Goal: Find specific page/section: Find specific page/section

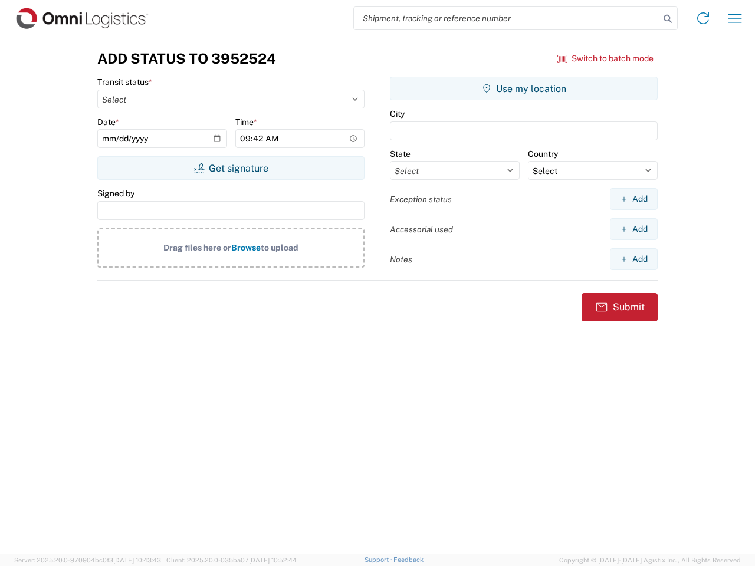
click at [507, 18] on input "search" at bounding box center [506, 18] width 305 height 22
click at [667, 19] on icon at bounding box center [667, 19] width 17 height 17
click at [703, 18] on icon at bounding box center [702, 18] width 19 height 19
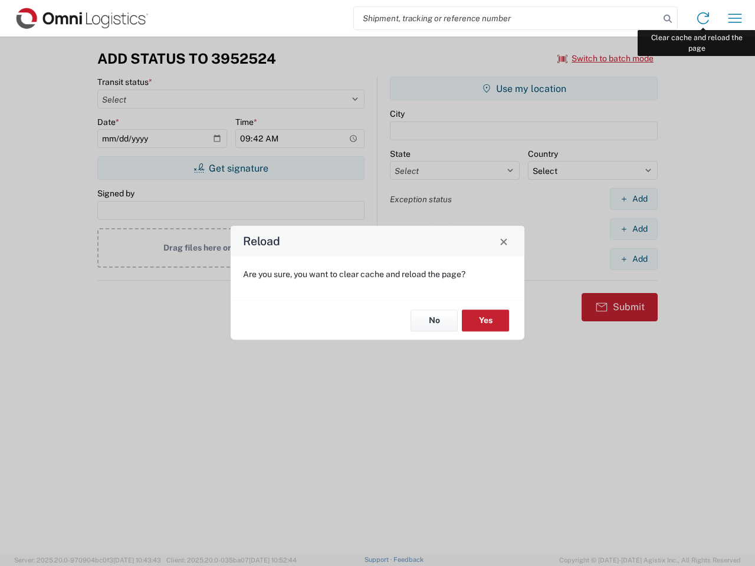
click at [735, 18] on div "Reload Are you sure, you want to clear cache and reload the page? No Yes" at bounding box center [377, 283] width 755 height 566
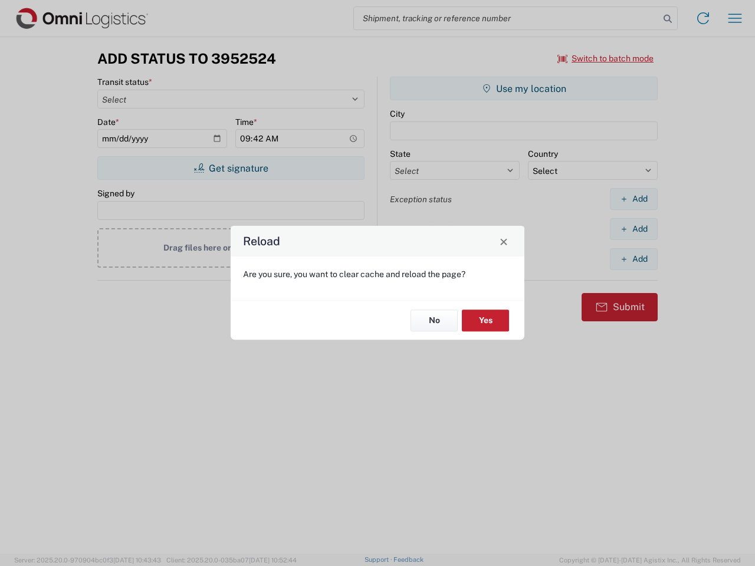
click at [606, 58] on div "Reload Are you sure, you want to clear cache and reload the page? No Yes" at bounding box center [377, 283] width 755 height 566
click at [231, 168] on div "Reload Are you sure, you want to clear cache and reload the page? No Yes" at bounding box center [377, 283] width 755 height 566
click at [524, 88] on div "Reload Are you sure, you want to clear cache and reload the page? No Yes" at bounding box center [377, 283] width 755 height 566
click at [633, 199] on div "Reload Are you sure, you want to clear cache and reload the page? No Yes" at bounding box center [377, 283] width 755 height 566
click at [633, 229] on div "Reload Are you sure, you want to clear cache and reload the page? No Yes" at bounding box center [377, 283] width 755 height 566
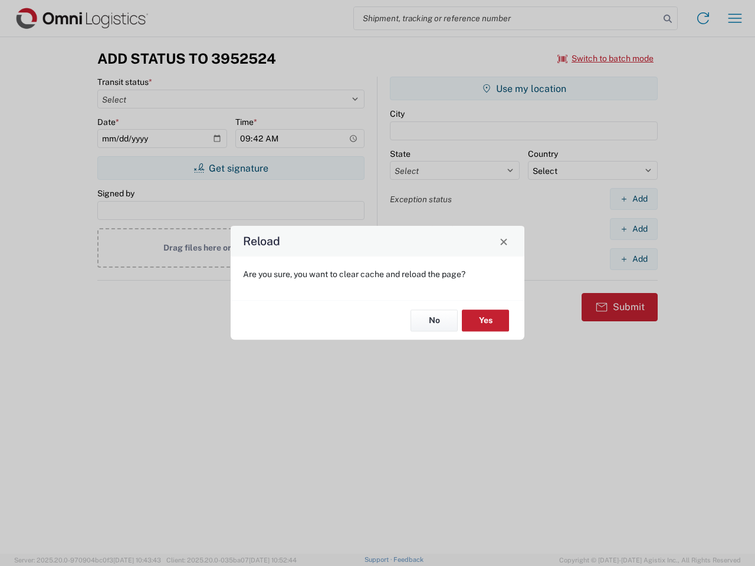
click at [633, 259] on div "Reload Are you sure, you want to clear cache and reload the page? No Yes" at bounding box center [377, 283] width 755 height 566
